Goal: Task Accomplishment & Management: Complete application form

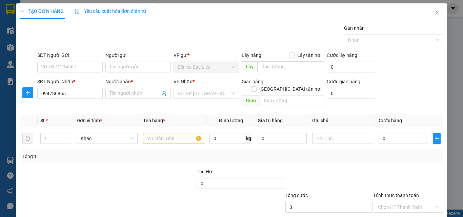
type input "0947868655"
click at [76, 111] on div "0947868655 - an" at bounding box center [69, 107] width 65 height 11
type input "an"
type input "0947868655"
click at [85, 66] on input "SĐT Người Gửi" at bounding box center [69, 67] width 65 height 11
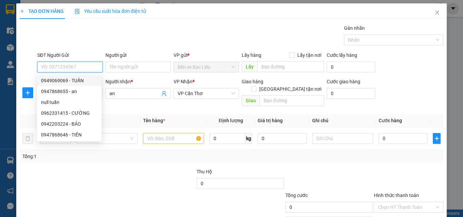
click at [79, 79] on div "0949069069 - TUẤN" at bounding box center [69, 80] width 57 height 7
type input "0949069069"
type input "TUẤN"
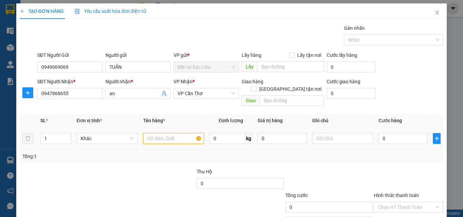
click at [157, 133] on input "text" at bounding box center [173, 138] width 61 height 11
type input "1 giỏ"
click at [382, 134] on input "0" at bounding box center [402, 138] width 49 height 11
type input "3"
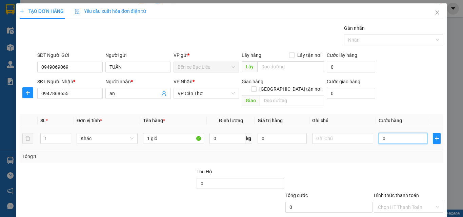
type input "3"
type input "30"
type input "30.000"
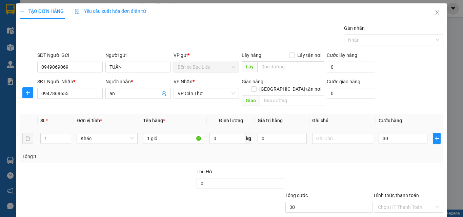
type input "30.000"
click at [375, 153] on div "Tổng: 1" at bounding box center [231, 156] width 423 height 13
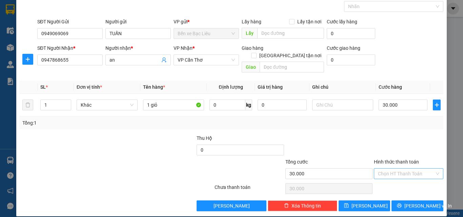
click at [390, 169] on input "Hình thức thanh toán" at bounding box center [406, 174] width 57 height 10
click at [393, 177] on div "Tại văn phòng" at bounding box center [404, 179] width 61 height 7
type input "0"
click at [402, 202] on button "[PERSON_NAME] và In" at bounding box center [417, 206] width 52 height 11
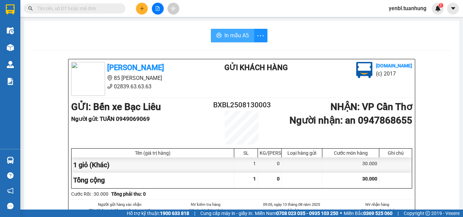
click at [220, 39] on button "In mẫu A5" at bounding box center [232, 36] width 43 height 14
